Goal: Task Accomplishment & Management: Use online tool/utility

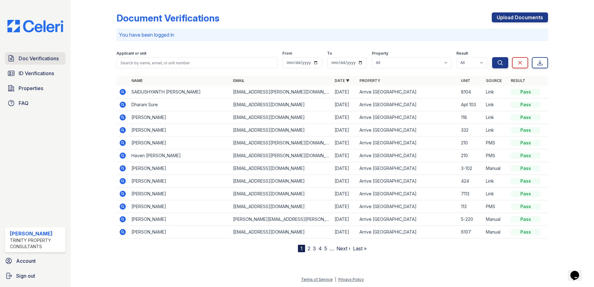
click at [26, 59] on span "Doc Verifications" at bounding box center [39, 58] width 40 height 7
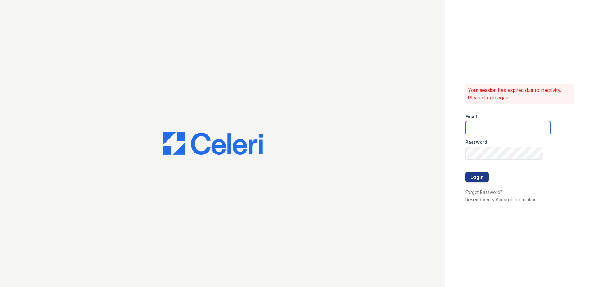
type input "[EMAIL_ADDRESS][DOMAIN_NAME]"
click at [481, 174] on button "Login" at bounding box center [477, 177] width 23 height 10
